Goal: Task Accomplishment & Management: Manage account settings

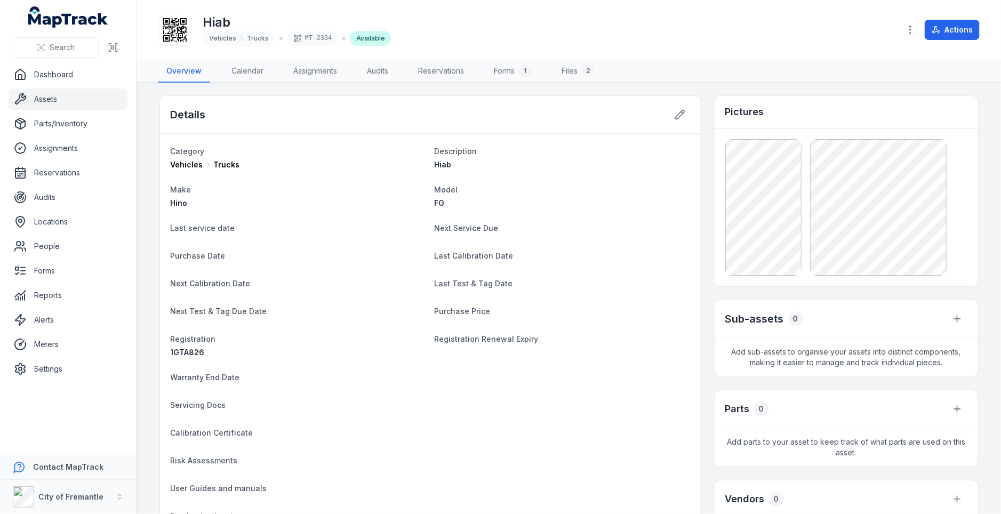
scroll to position [38, 0]
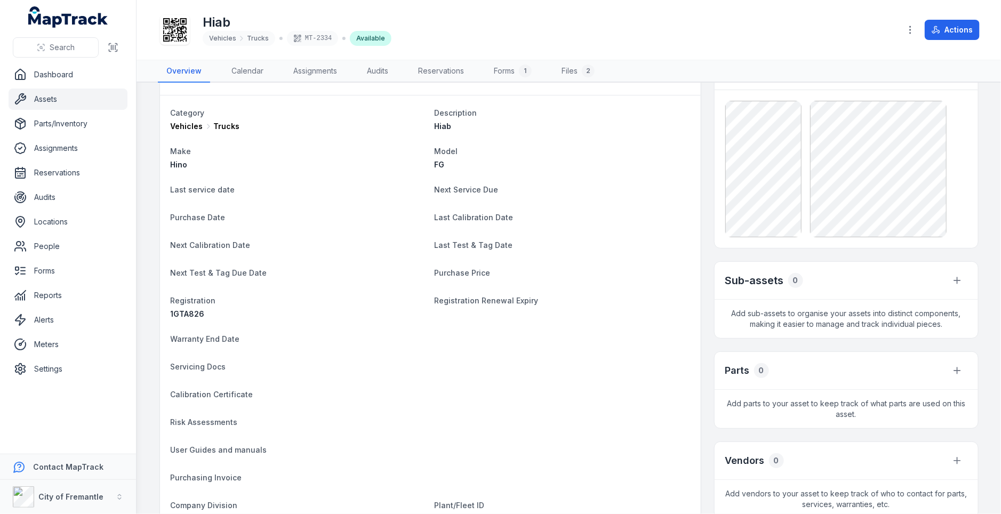
drag, startPoint x: 172, startPoint y: 188, endPoint x: 508, endPoint y: 276, distance: 347.4
click at [509, 276] on dl "Category Vehicles Trucks Description Hiab Make Hino Model FG Last service date …" at bounding box center [431, 315] width 520 height 418
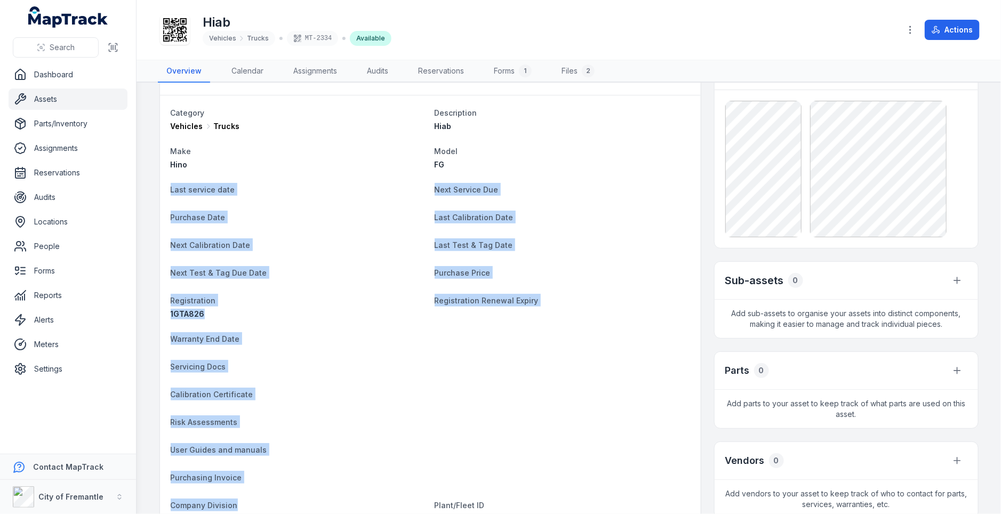
drag, startPoint x: 171, startPoint y: 189, endPoint x: 464, endPoint y: 492, distance: 421.0
click at [464, 492] on dl "Category Vehicles Trucks Description Hiab Make Hino Model FG Last service date …" at bounding box center [431, 315] width 520 height 418
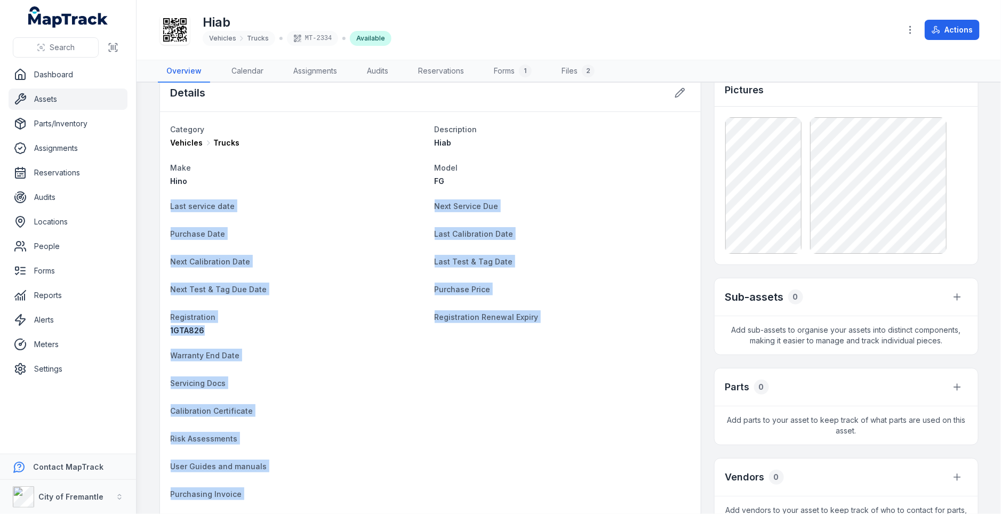
click at [236, 264] on span "Next Calibration Date" at bounding box center [211, 261] width 80 height 9
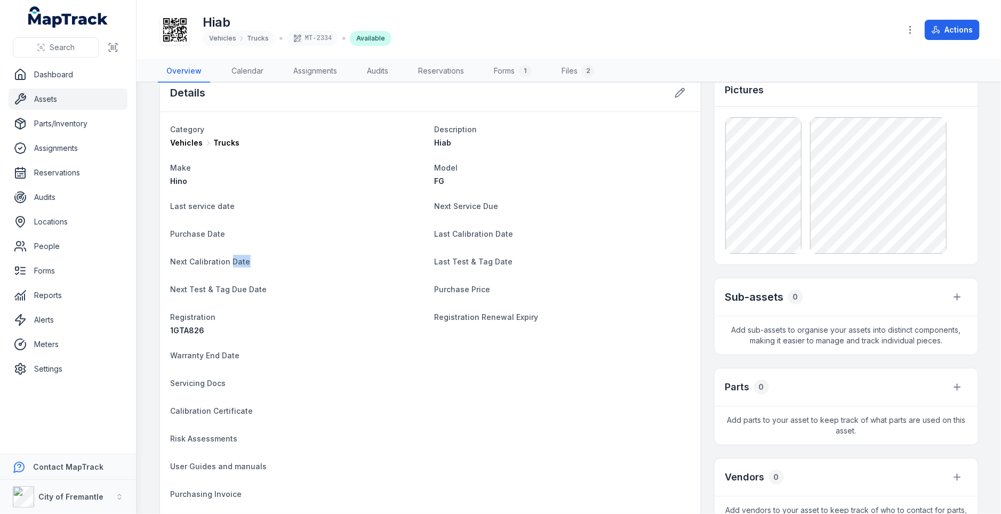
click at [236, 264] on span "Next Calibration Date" at bounding box center [211, 261] width 80 height 9
click at [496, 262] on span "Last Test & Tag Date" at bounding box center [474, 261] width 78 height 9
click at [554, 286] on dt "Purchase Price" at bounding box center [563, 289] width 256 height 13
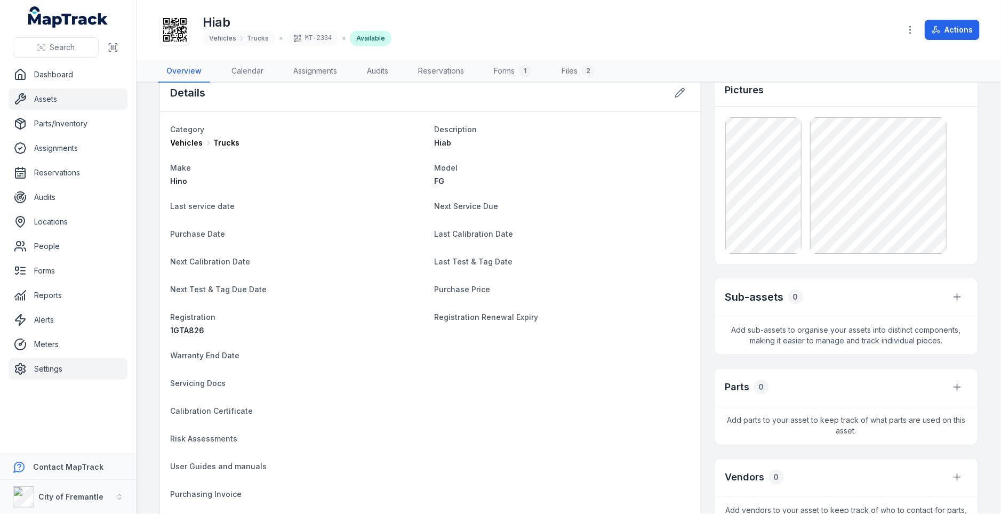
click at [53, 373] on link "Settings" at bounding box center [68, 368] width 119 height 21
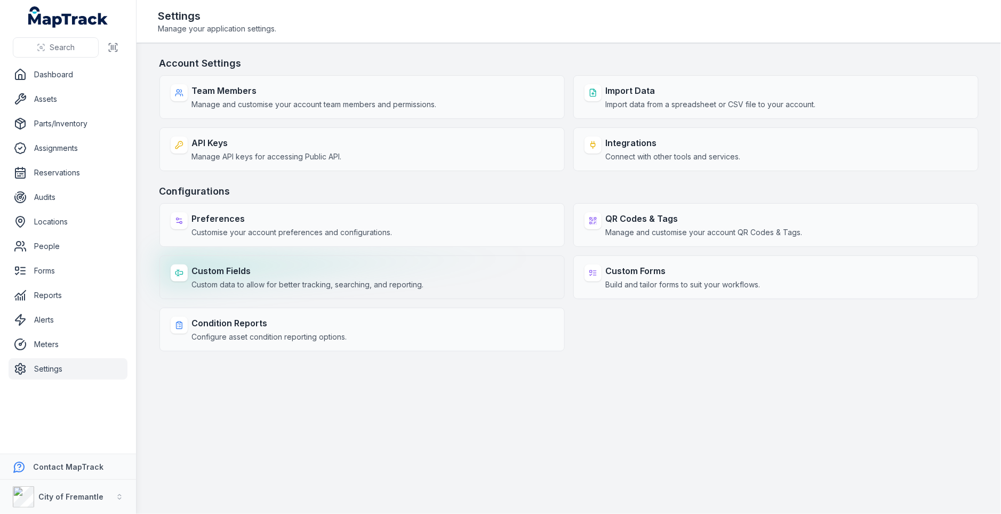
click at [326, 286] on span "Custom data to allow for better tracking, searching, and reporting." at bounding box center [308, 285] width 232 height 11
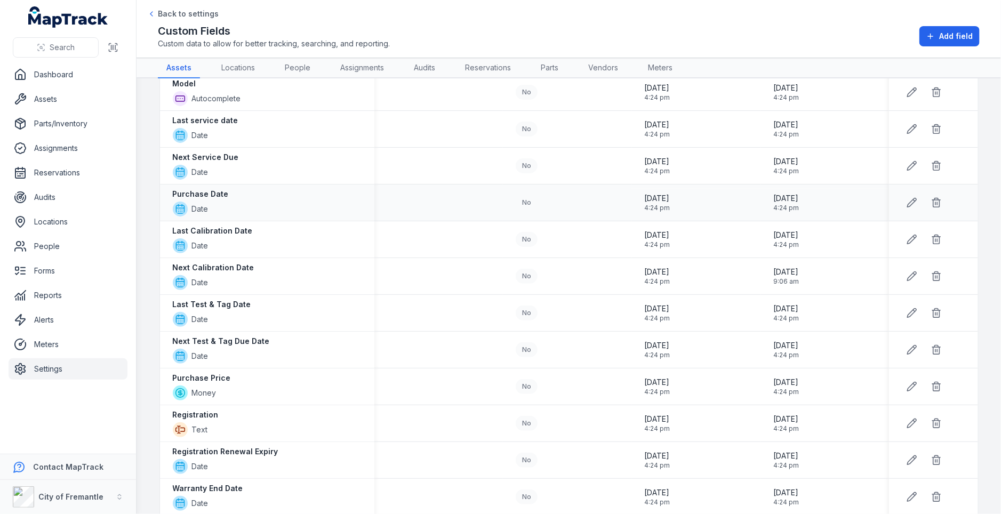
scroll to position [111, 0]
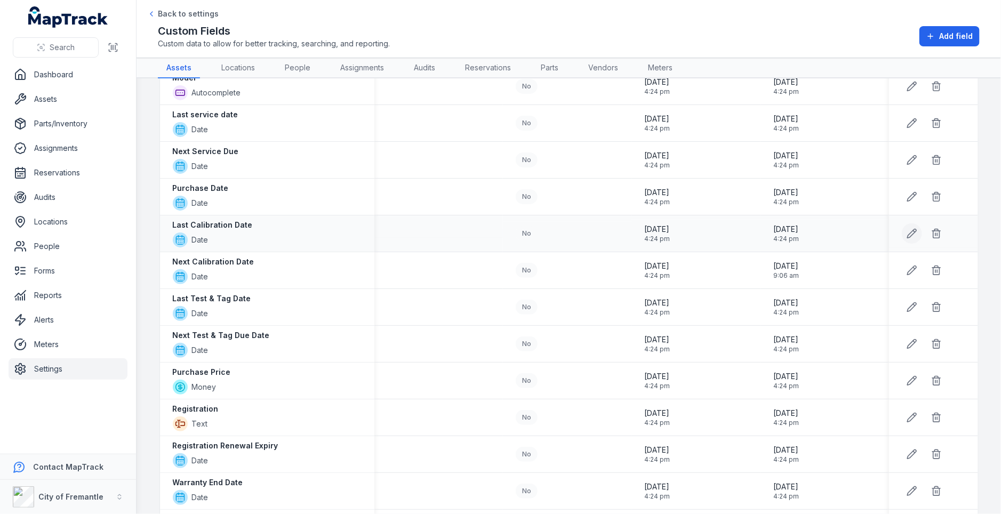
click at [910, 233] on icon at bounding box center [912, 233] width 9 height 9
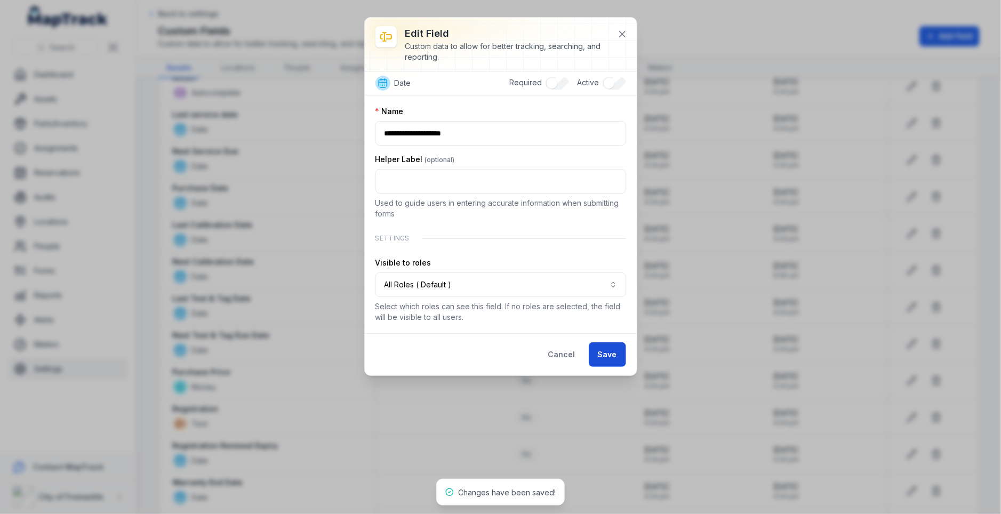
click at [611, 345] on button "Save" at bounding box center [607, 354] width 37 height 25
